Goal: Transaction & Acquisition: Purchase product/service

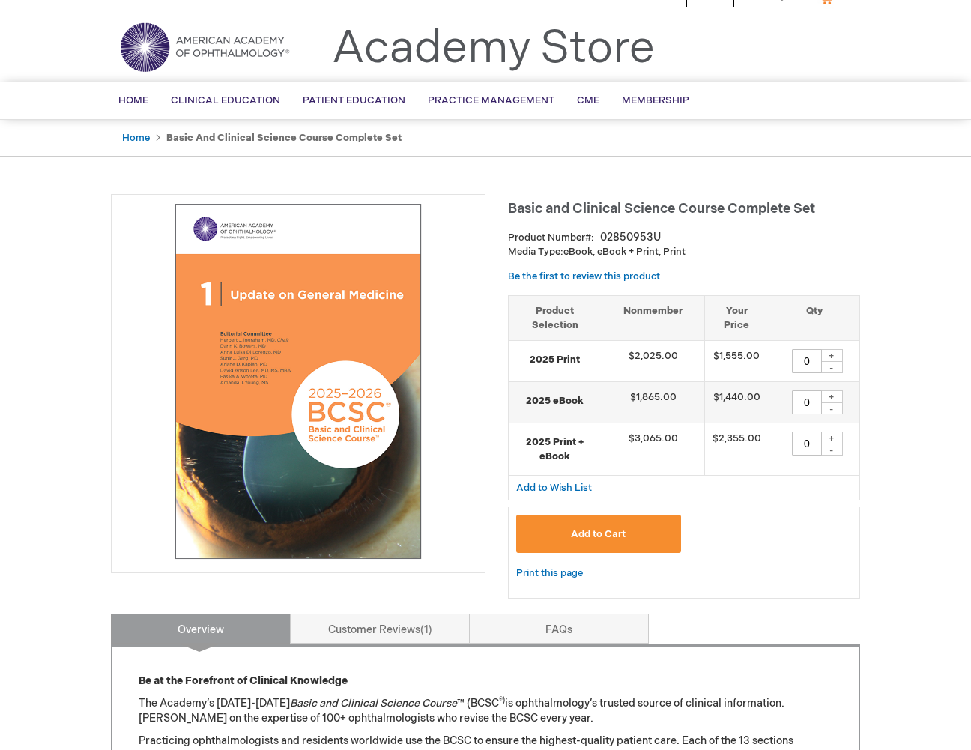
scroll to position [29, 0]
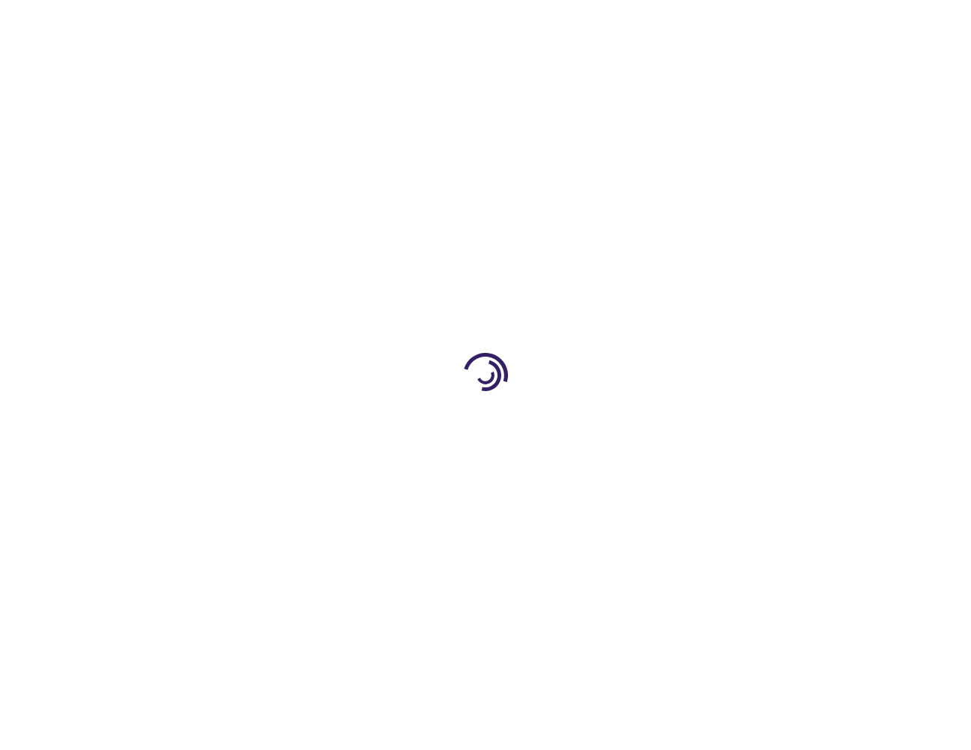
type input "0"
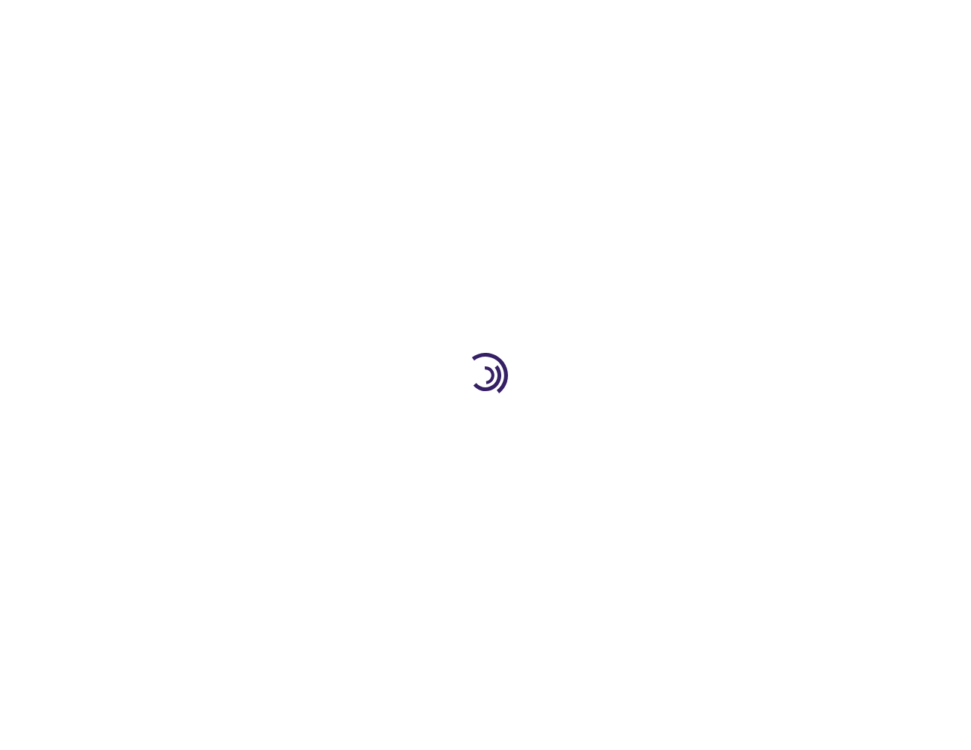
type input "0"
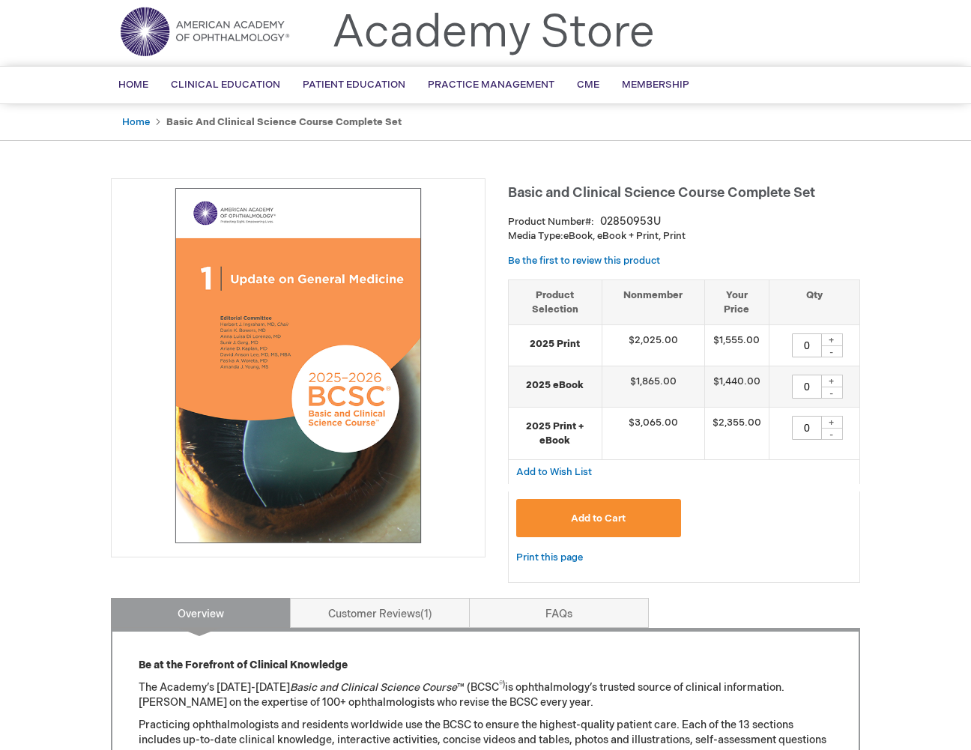
scroll to position [46, 1]
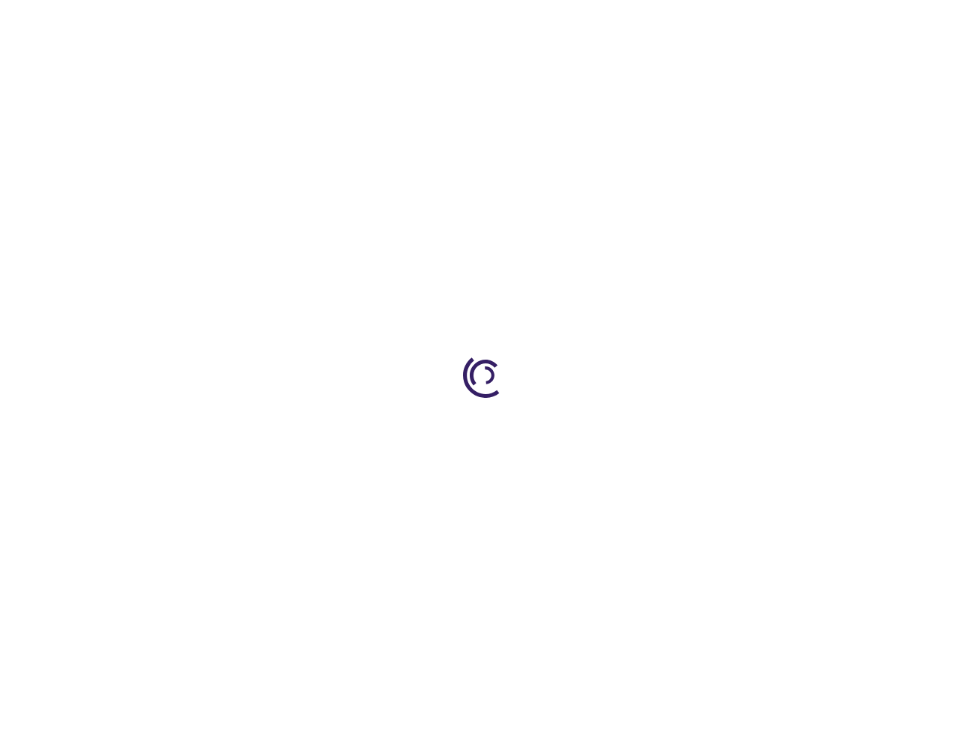
type input "0"
